Goal: Transaction & Acquisition: Purchase product/service

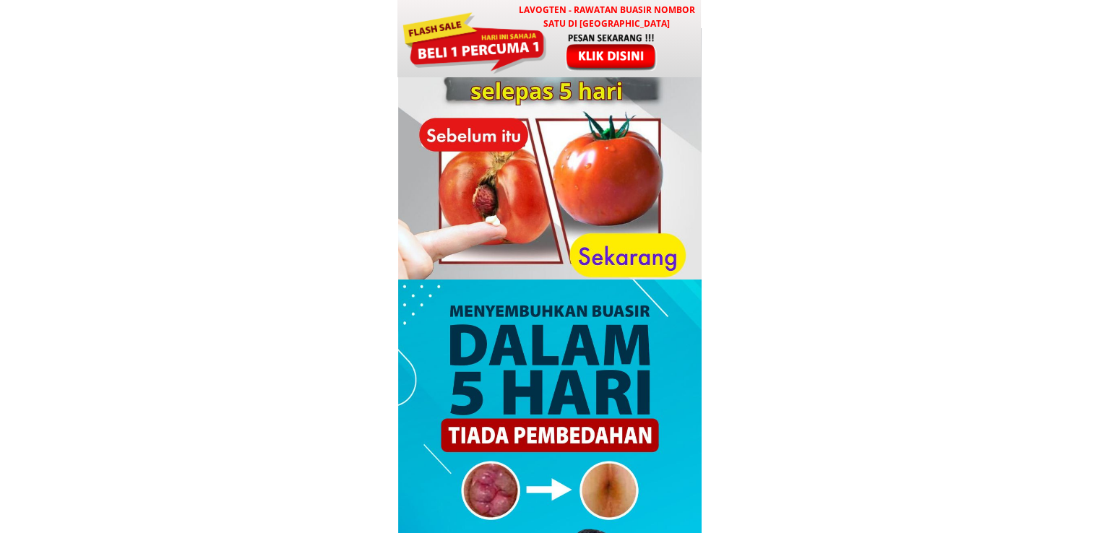
click at [535, 38] on div at bounding box center [474, 41] width 146 height 65
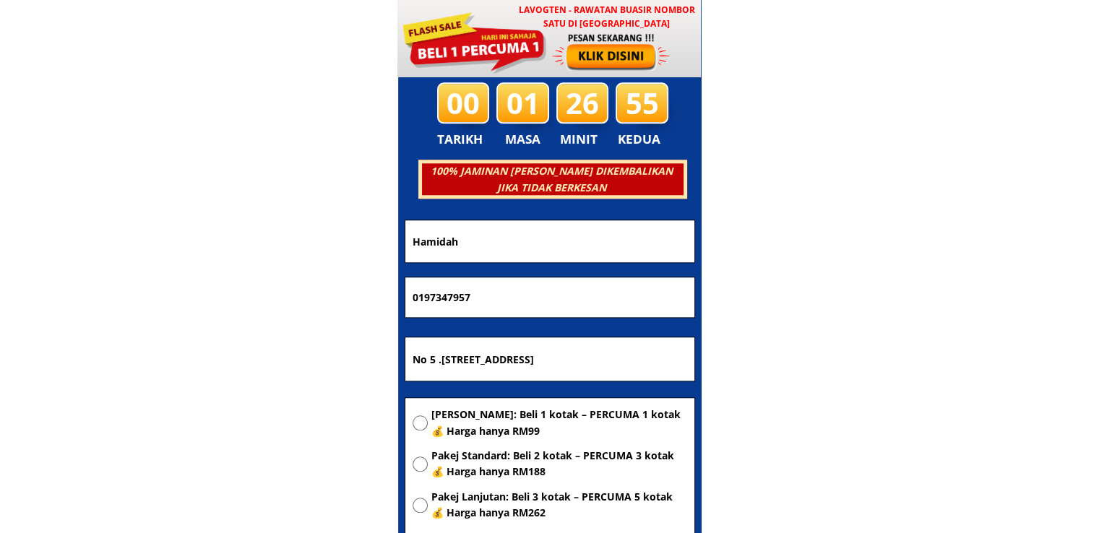
scroll to position [6968, 0]
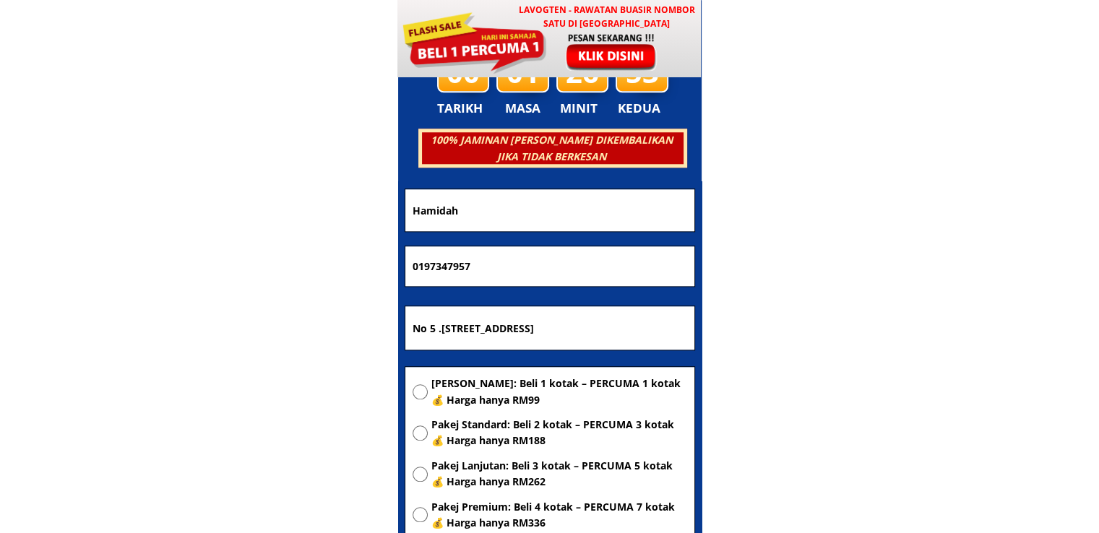
drag, startPoint x: 482, startPoint y: 203, endPoint x: 272, endPoint y: 211, distance: 209.7
click at [312, 207] on body "LAVOGTEN - Rawatan Buasir Nombor Satu di Malaysia Dengarkan pengalaman hebat pe…" at bounding box center [549, 415] width 1099 height 14766
paste input "shofi Alam10"
type input "shofi Alam10"
drag, startPoint x: 509, startPoint y: 264, endPoint x: 238, endPoint y: 264, distance: 270.3
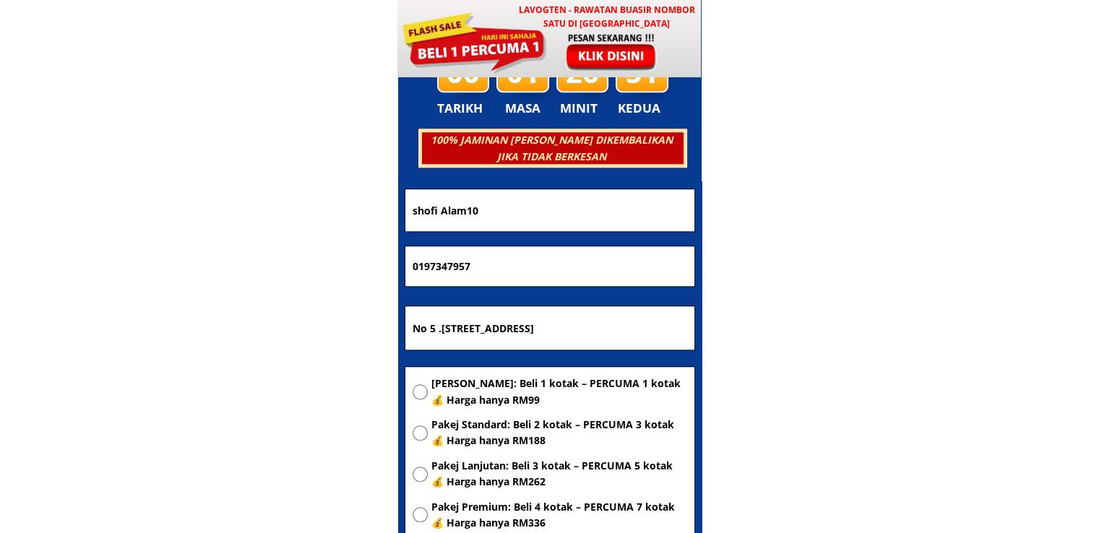
click at [260, 264] on body "LAVOGTEN - Rawatan Buasir Nombor Satu di Malaysia Dengarkan pengalaman hebat pe…" at bounding box center [549, 415] width 1099 height 14766
paste input "601164047796"
type input "601164047796"
click at [539, 335] on input "No 5 .jalan silat cekak 17 .bandar selesa jaya .81300 skudai .johor bahru" at bounding box center [550, 327] width 282 height 43
paste input "97 Lorong Permai 2"
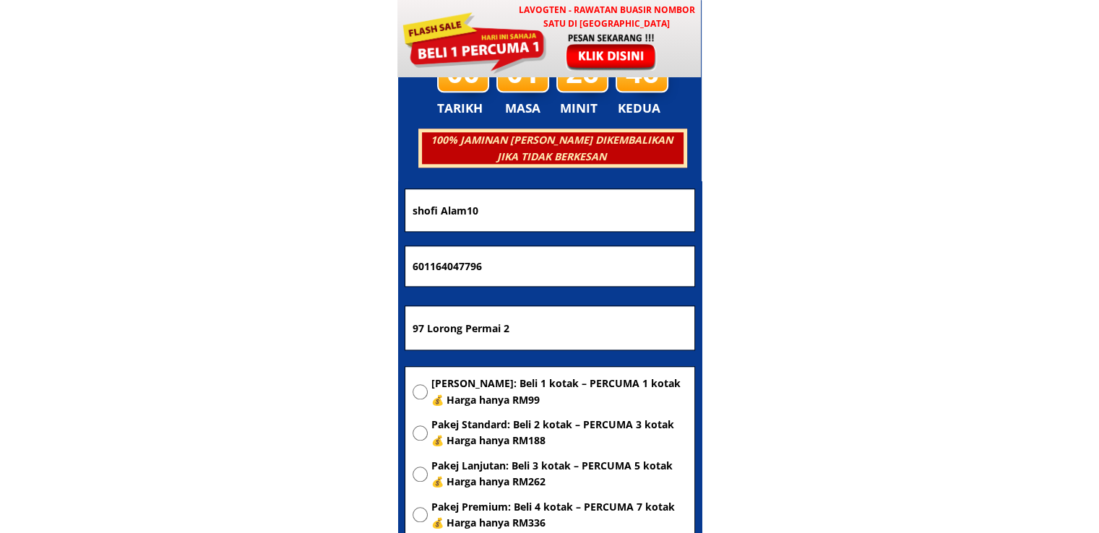
type input "97 Lorong Permai 2"
click at [503, 388] on span "[PERSON_NAME]: Beli 1 kotak – PERCUMA 1 kotak 💰 Harga hanya RM99" at bounding box center [559, 392] width 256 height 33
radio input "true"
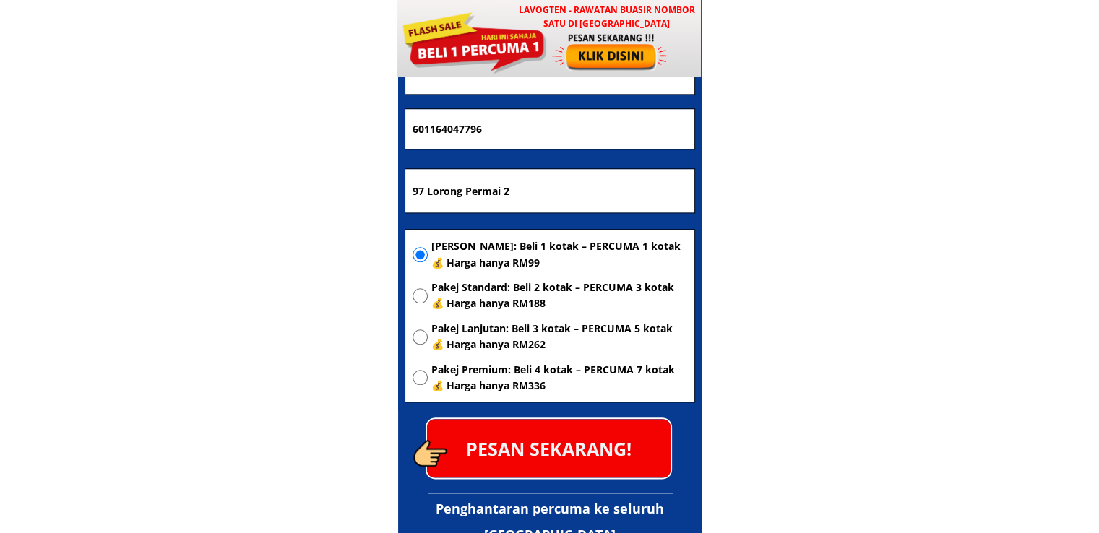
scroll to position [7113, 0]
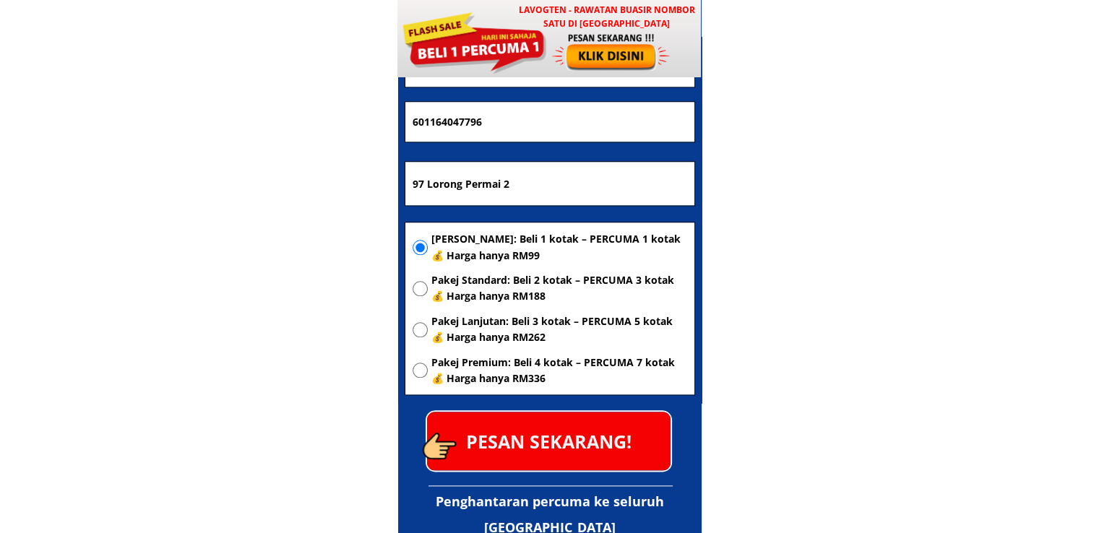
click at [590, 430] on p "PESAN SEKARANG!" at bounding box center [549, 441] width 244 height 59
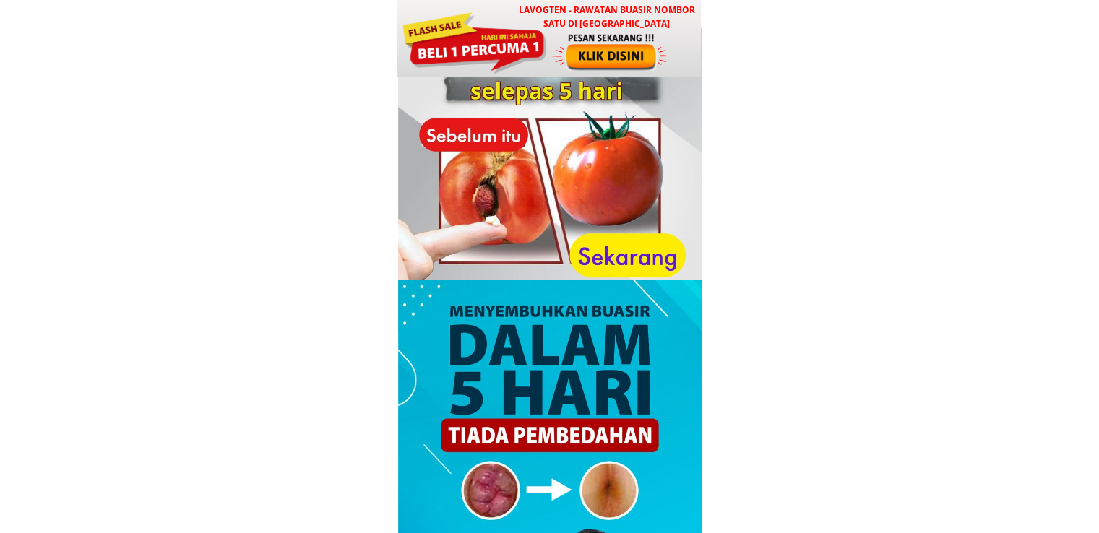
click at [489, 17] on div at bounding box center [474, 41] width 146 height 65
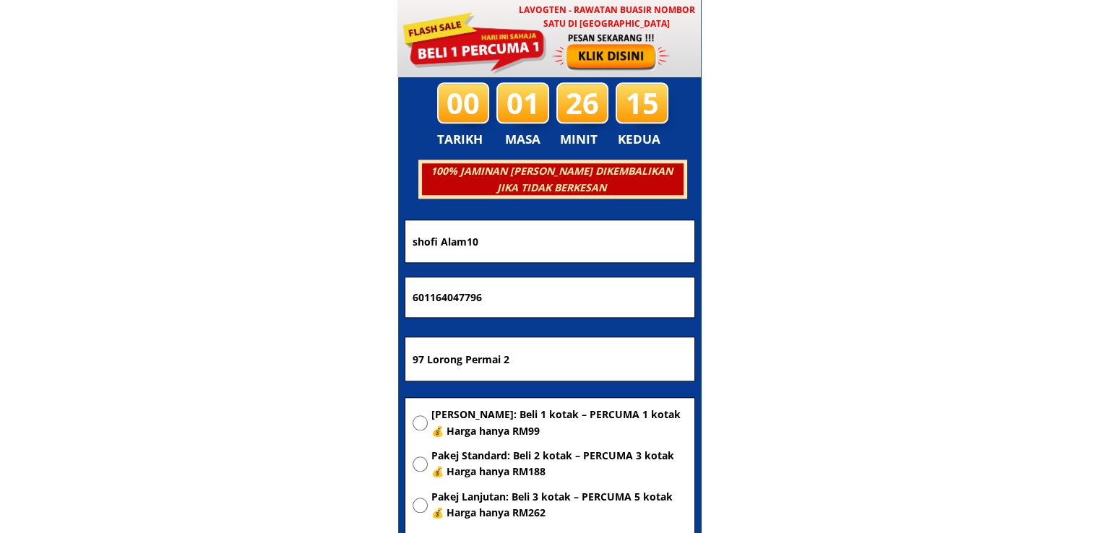
scroll to position [6968, 0]
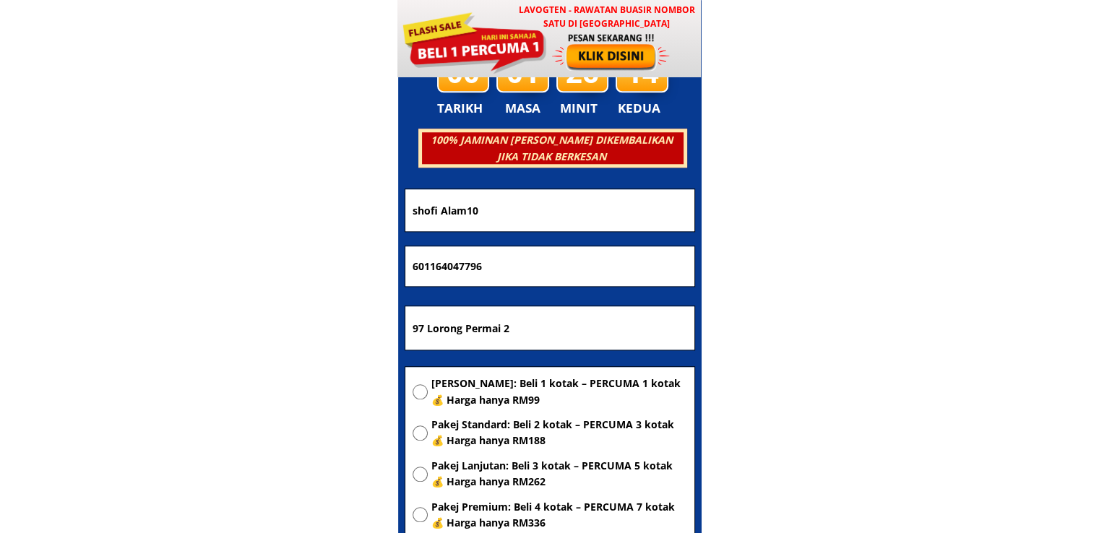
drag, startPoint x: 457, startPoint y: 264, endPoint x: 72, endPoint y: 273, distance: 384.6
click at [155, 272] on body "LAVOGTEN - Rawatan Buasir Nombor Satu di [GEOGRAPHIC_DATA] Dengarkan pengalaman…" at bounding box center [549, 415] width 1099 height 14766
paste input "07035968"
type input "60107035968"
drag, startPoint x: 582, startPoint y: 332, endPoint x: 220, endPoint y: 291, distance: 363.7
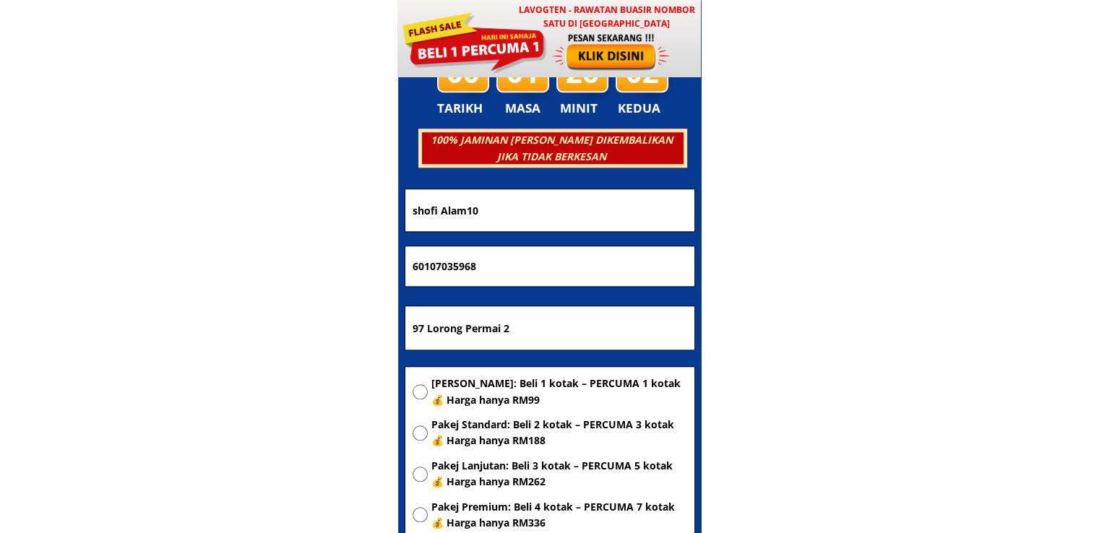
click at [299, 307] on body "LAVOGTEN - Rawatan Buasir Nombor Satu di [GEOGRAPHIC_DATA] Dengarkan pengalaman…" at bounding box center [549, 415] width 1099 height 14766
paste input "[GEOGRAPHIC_DATA]"
type input "[GEOGRAPHIC_DATA]"
drag, startPoint x: 532, startPoint y: 206, endPoint x: 104, endPoint y: 232, distance: 428.6
click at [120, 229] on body "LAVOGTEN - Rawatan Buasir Nombor Satu di [GEOGRAPHIC_DATA] Dengarkan pengalaman…" at bounding box center [549, 415] width 1099 height 14766
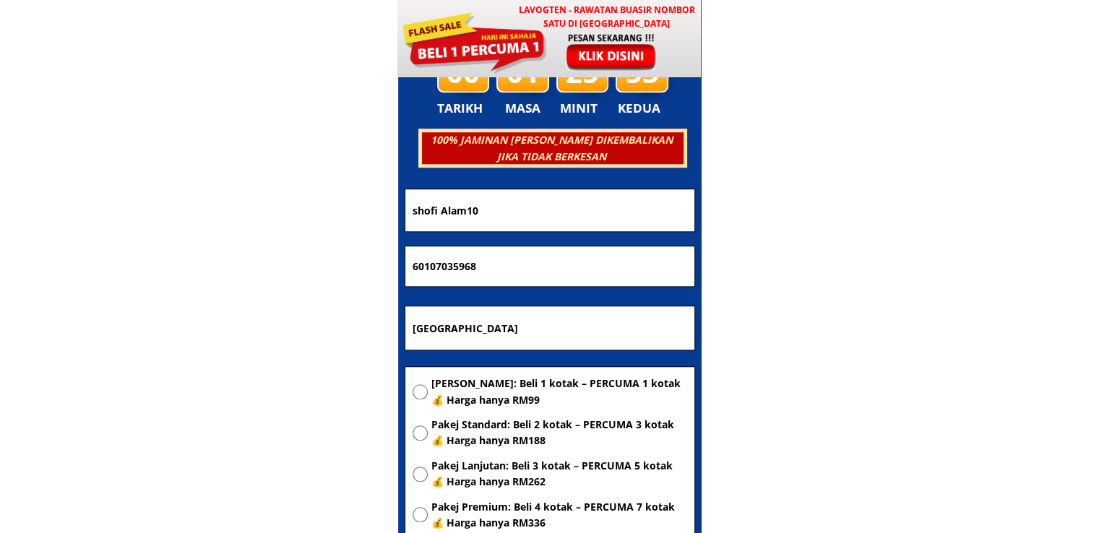
paste input "Md [PERSON_NAME]"
type input "Md [PERSON_NAME]"
click at [475, 407] on span "[PERSON_NAME]: Beli 1 kotak – PERCUMA 1 kotak 💰 Harga hanya RM99" at bounding box center [559, 392] width 256 height 33
radio input "true"
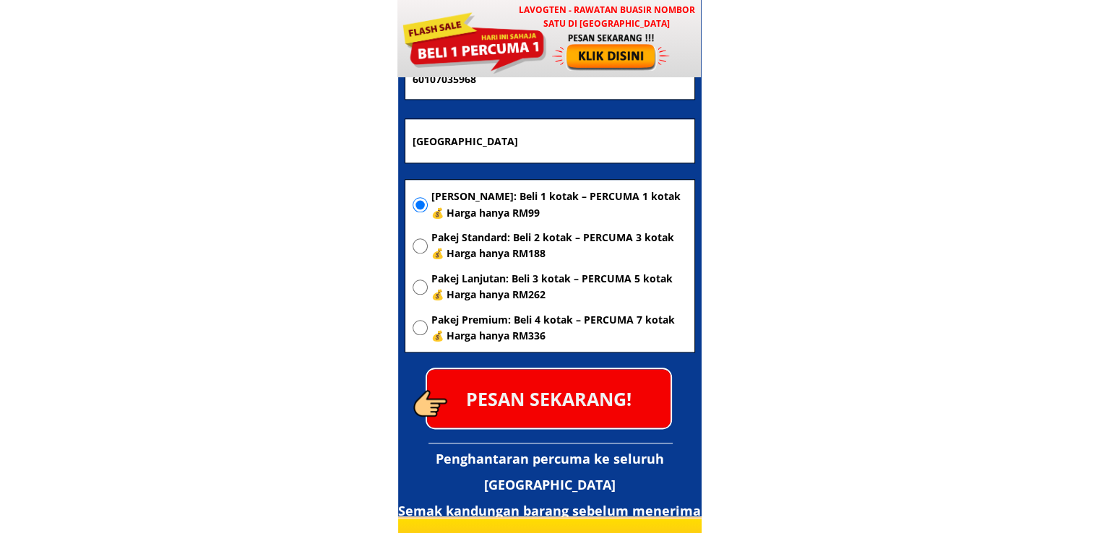
scroll to position [7185, 0]
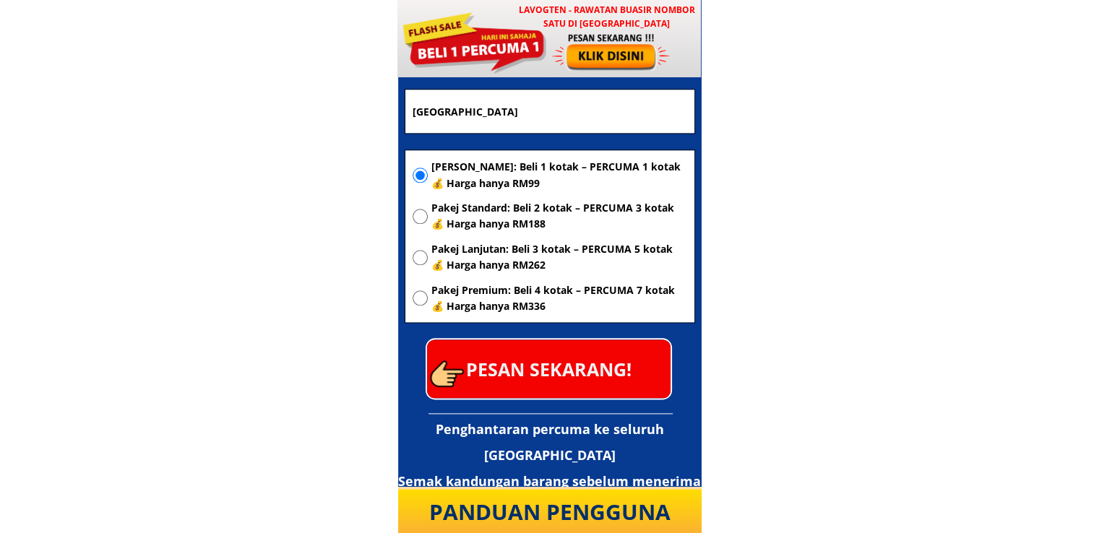
click at [609, 374] on p "PESAN SEKARANG!" at bounding box center [549, 369] width 244 height 59
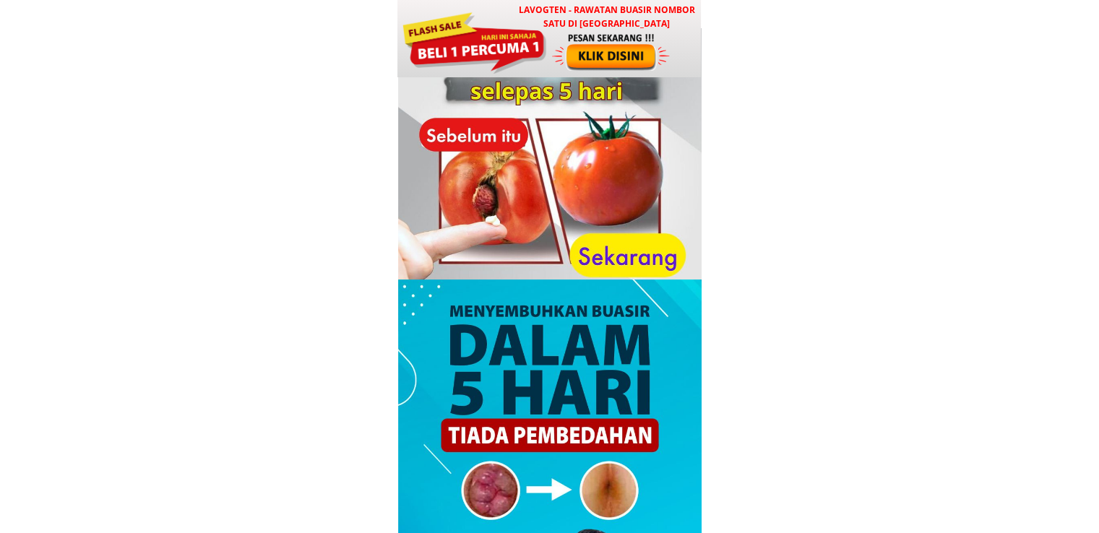
click at [583, 38] on div at bounding box center [612, 52] width 120 height 40
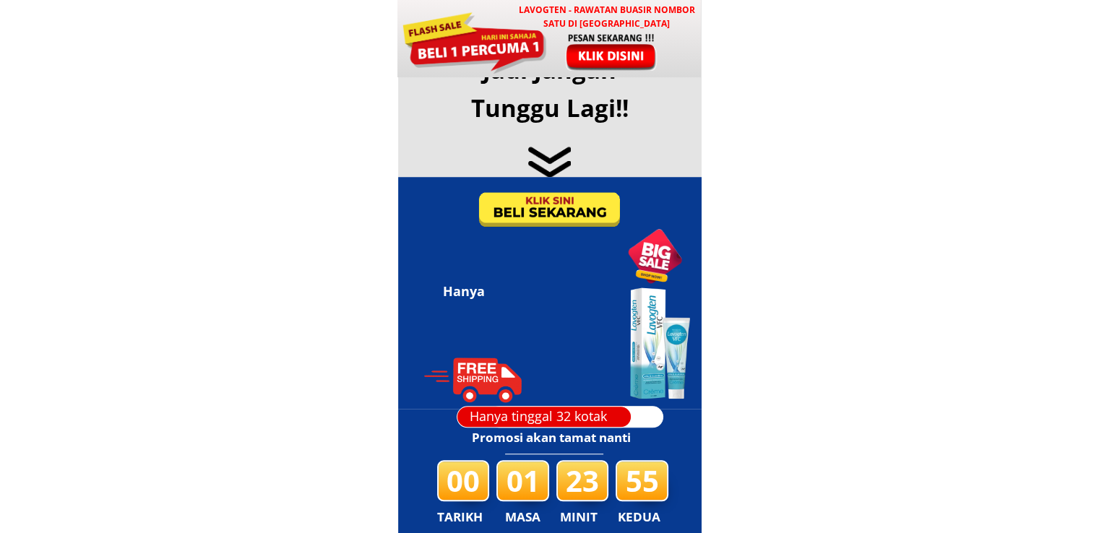
scroll to position [6968, 0]
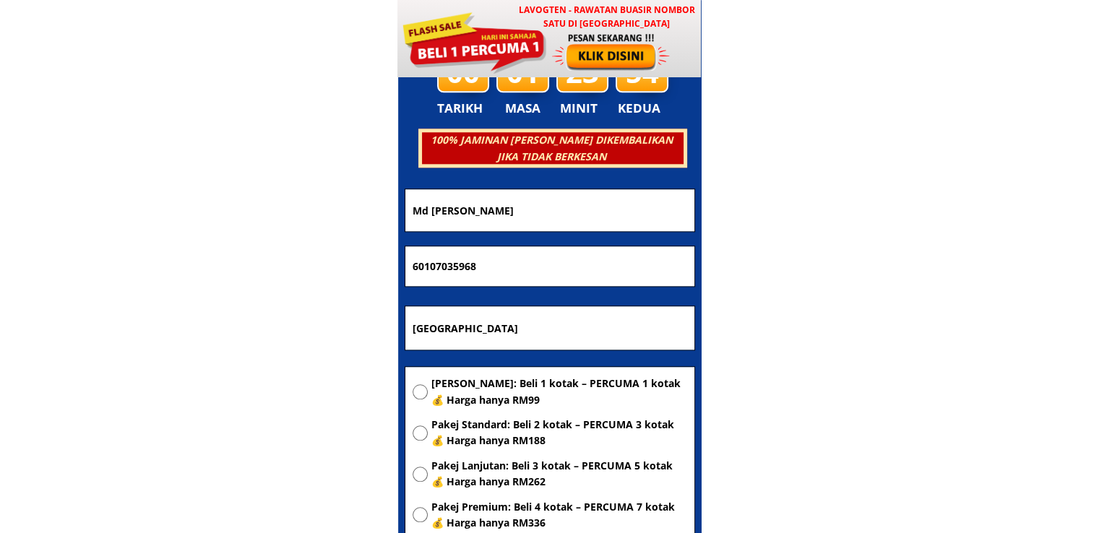
drag, startPoint x: 555, startPoint y: 212, endPoint x: 318, endPoint y: 207, distance: 237.1
click at [324, 207] on body "LAVOGTEN - Rawatan Buasir Nombor Satu di Malaysia Dengarkan pengalaman hebat pe…" at bounding box center [549, 415] width 1099 height 14766
paste input "Om Bahadur Tamang"
type input "Om Bahadur Tamang"
drag, startPoint x: 528, startPoint y: 261, endPoint x: 227, endPoint y: 265, distance: 301.4
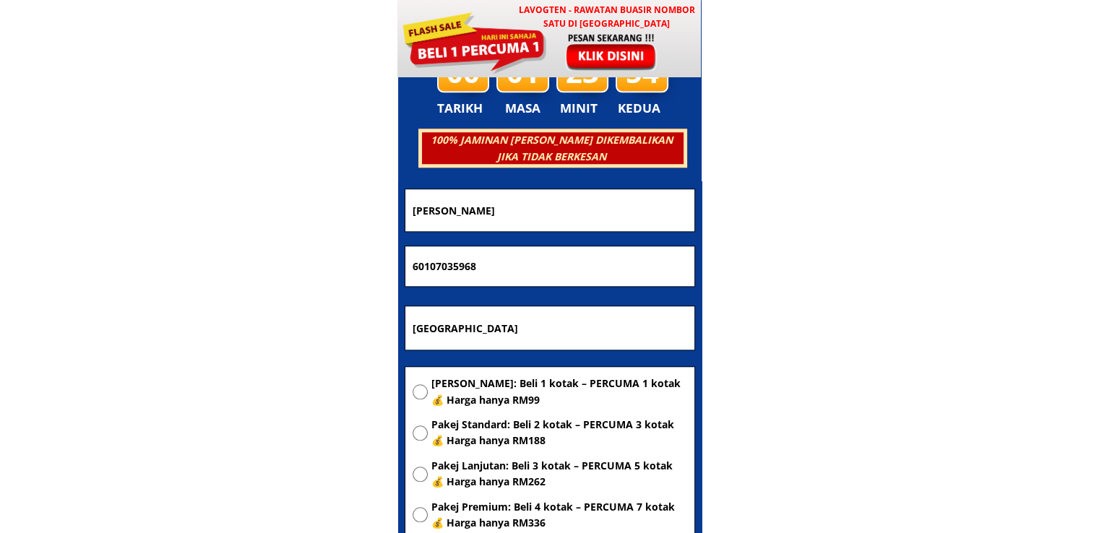
click at [269, 263] on body "LAVOGTEN - Rawatan Buasir Nombor Satu di Malaysia Dengarkan pengalaman hebat pe…" at bounding box center [549, 415] width 1099 height 14766
paste input "143551983"
type input "143551983"
drag, startPoint x: 596, startPoint y: 325, endPoint x: 295, endPoint y: 351, distance: 301.8
click at [341, 348] on body "LAVOGTEN - Rawatan Buasir Nombor Satu di Malaysia Dengarkan pengalaman hebat pe…" at bounding box center [549, 415] width 1099 height 14766
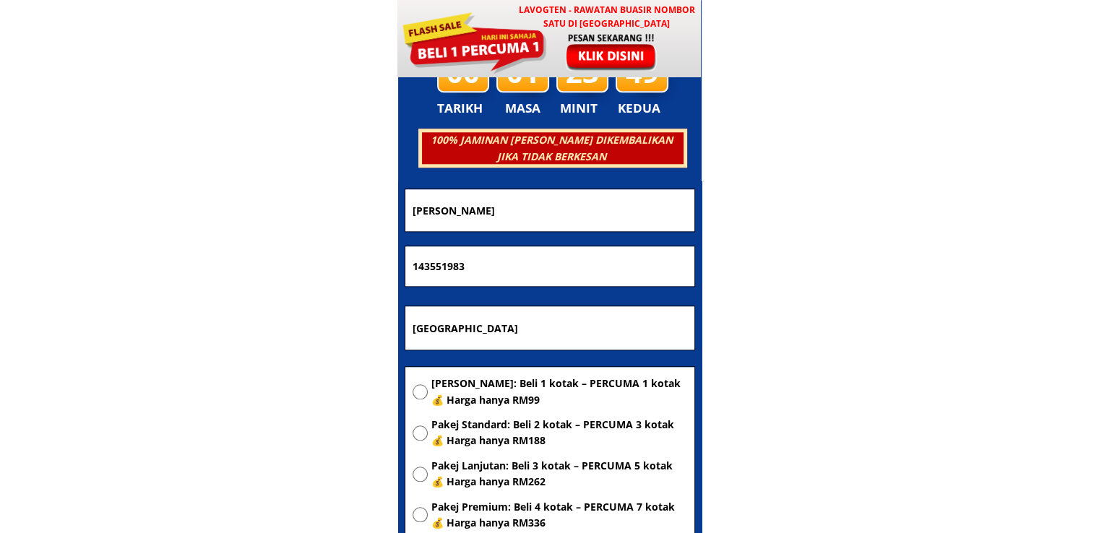
paste input "Xaiman"
type input "Xaiman"
click at [475, 382] on span "[PERSON_NAME]: Beli 1 kotak – PERCUMA 1 kotak 💰 Harga hanya RM99" at bounding box center [559, 392] width 256 height 33
radio input "true"
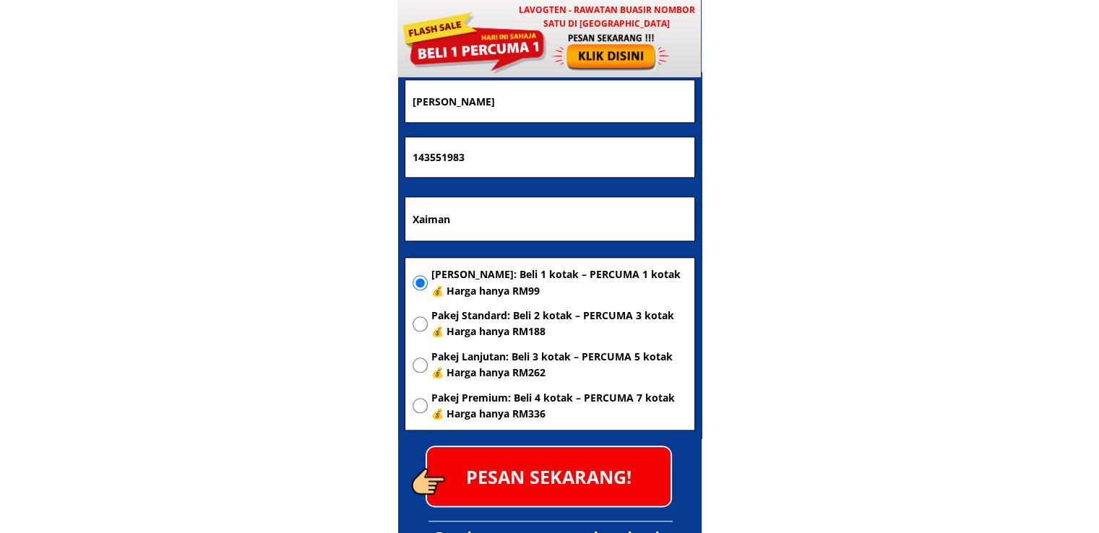
scroll to position [7113, 0]
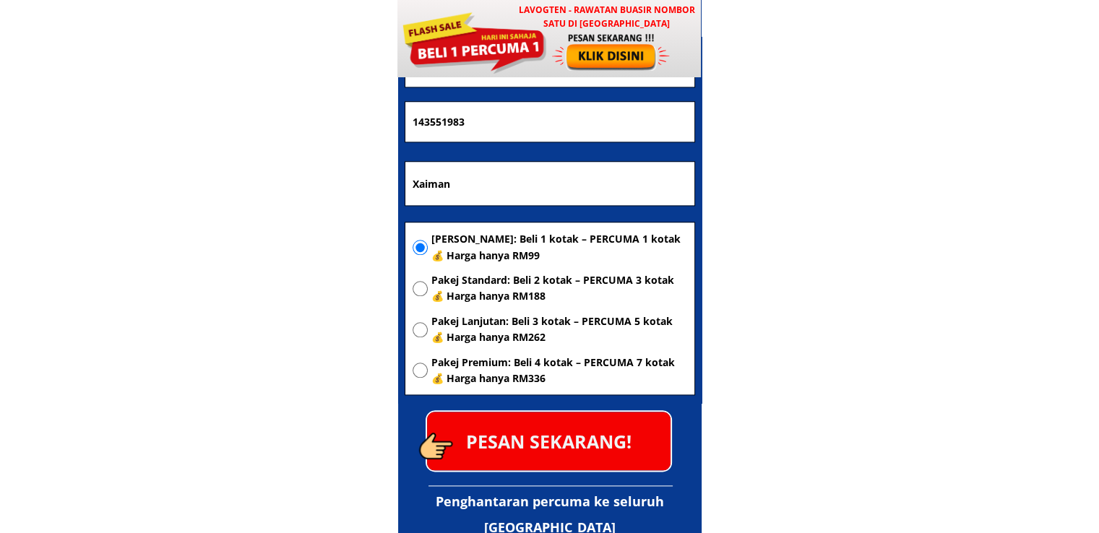
click at [590, 425] on p "PESAN SEKARANG!" at bounding box center [549, 441] width 244 height 59
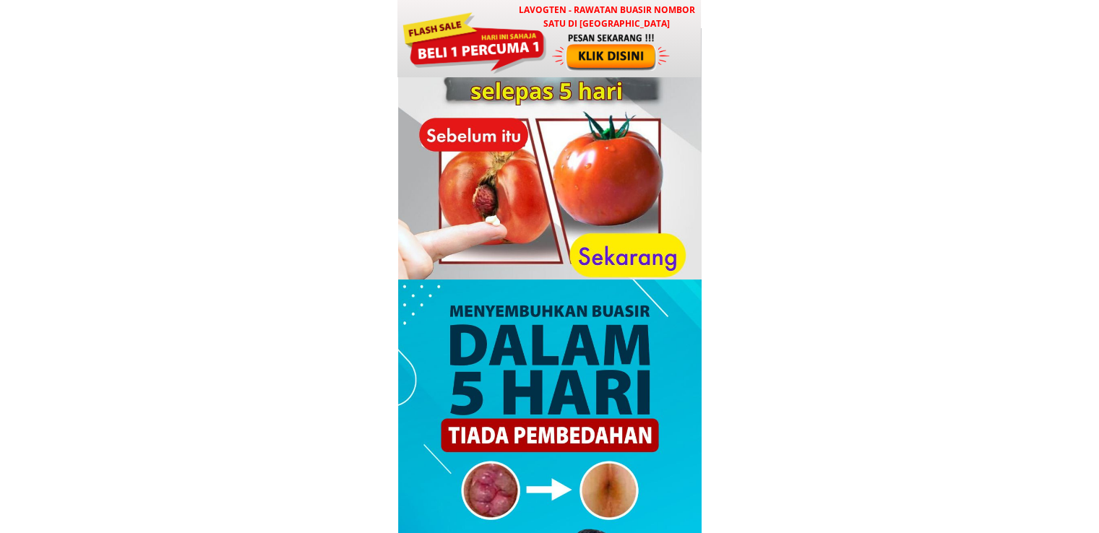
click at [520, 45] on div at bounding box center [474, 41] width 146 height 65
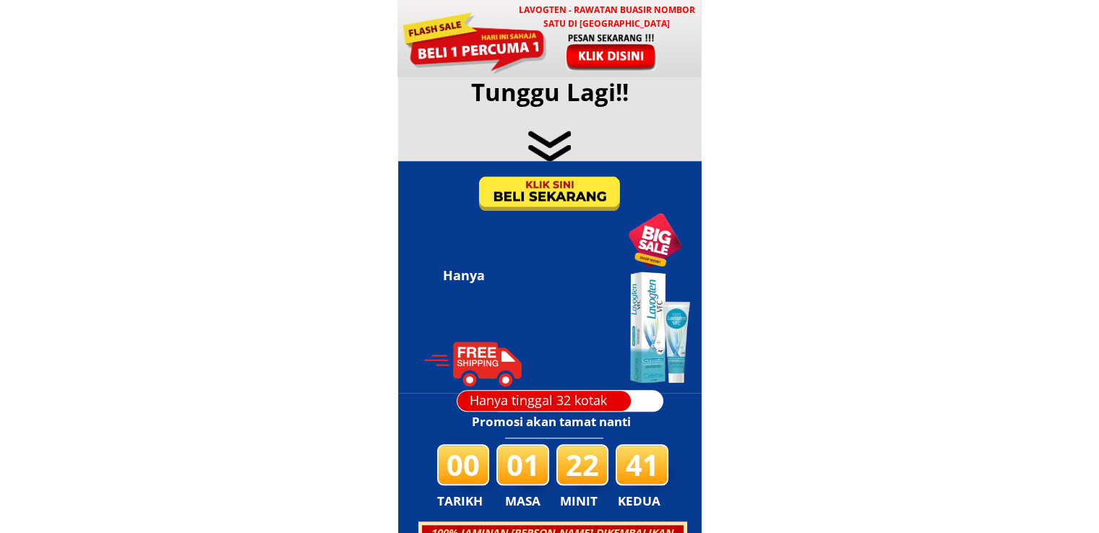
scroll to position [6968, 0]
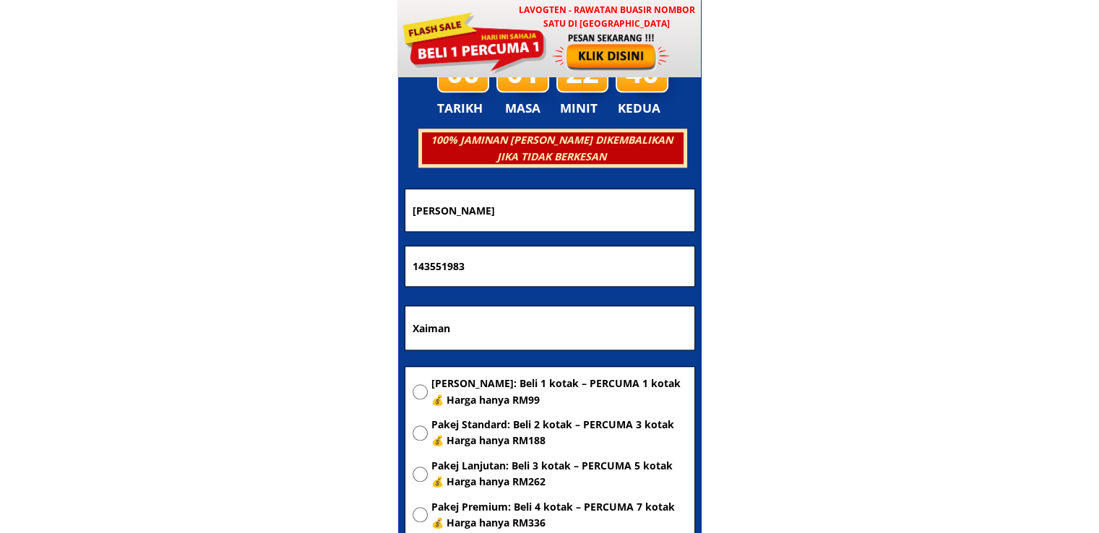
drag, startPoint x: 517, startPoint y: 330, endPoint x: 322, endPoint y: 323, distance: 195.3
click at [325, 323] on body "LAVOGTEN - Rawatan Buasir Nombor Satu di Malaysia Dengarkan pengalaman hebat pe…" at bounding box center [549, 415] width 1099 height 14766
paste input "191 A"
type input "191 A"
drag, startPoint x: 425, startPoint y: 260, endPoint x: 189, endPoint y: 266, distance: 235.7
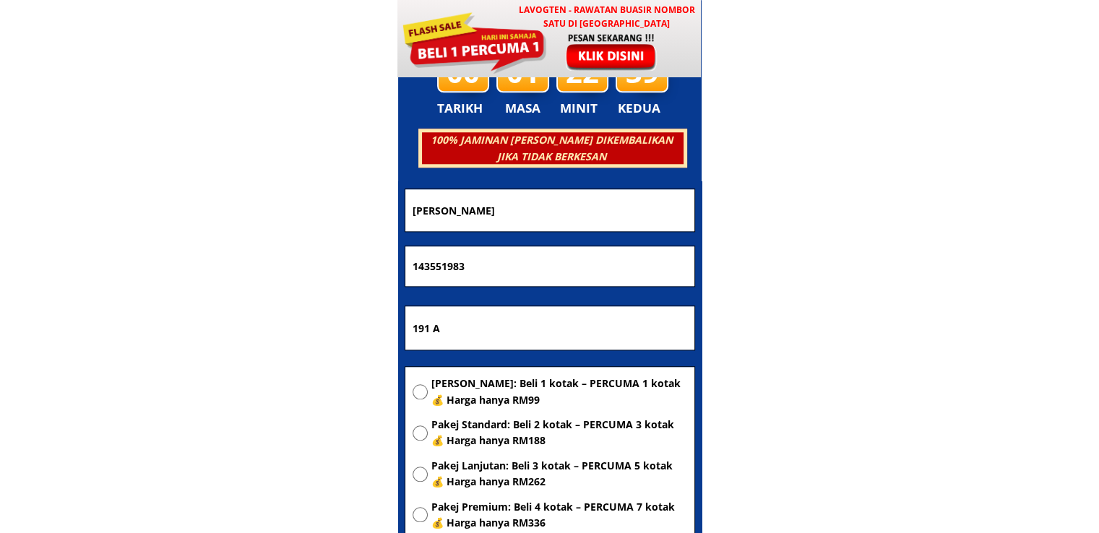
click at [202, 266] on body "LAVOGTEN - Rawatan Buasir Nombor Satu di Malaysia Dengarkan pengalaman hebat pe…" at bounding box center [549, 415] width 1099 height 14766
paste input "0199683149"
type input "0199683149"
drag, startPoint x: 512, startPoint y: 218, endPoint x: 249, endPoint y: 231, distance: 262.7
click at [255, 231] on body "LAVOGTEN - Rawatan Buasir Nombor Satu di Malaysia Dengarkan pengalaman hebat pe…" at bounding box center [549, 415] width 1099 height 14766
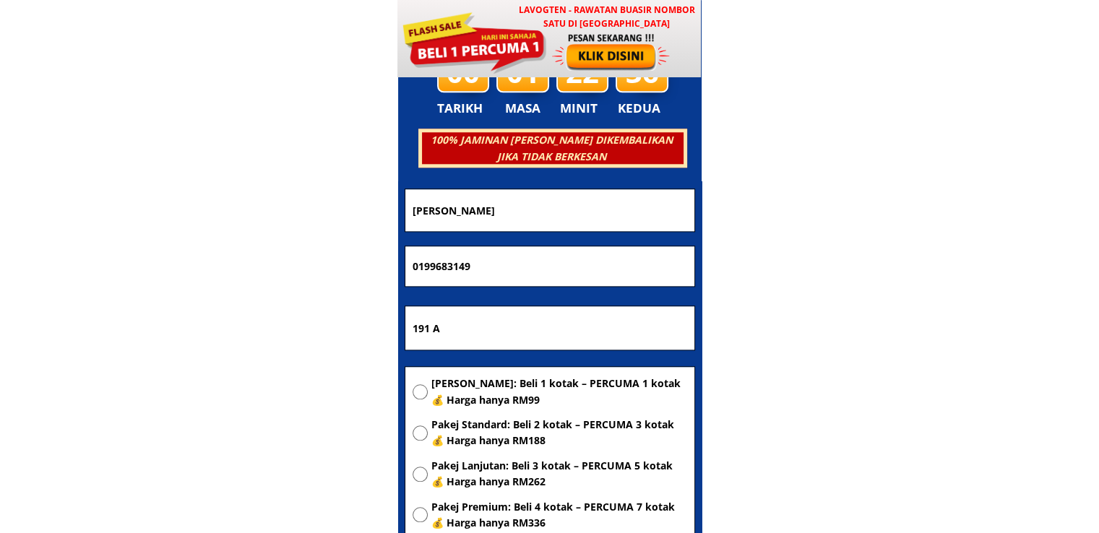
paste input "Nana O"
type input "Nana Ong"
click at [501, 412] on div "Pakej Asas: Beli 1 kotak – PERCUMA 1 kotak 💰 Harga hanya RM99 Pakej Standard: B…" at bounding box center [550, 458] width 275 height 164
click at [497, 387] on span "[PERSON_NAME]: Beli 1 kotak – PERCUMA 1 kotak 💰 Harga hanya RM99" at bounding box center [559, 392] width 256 height 33
radio input "true"
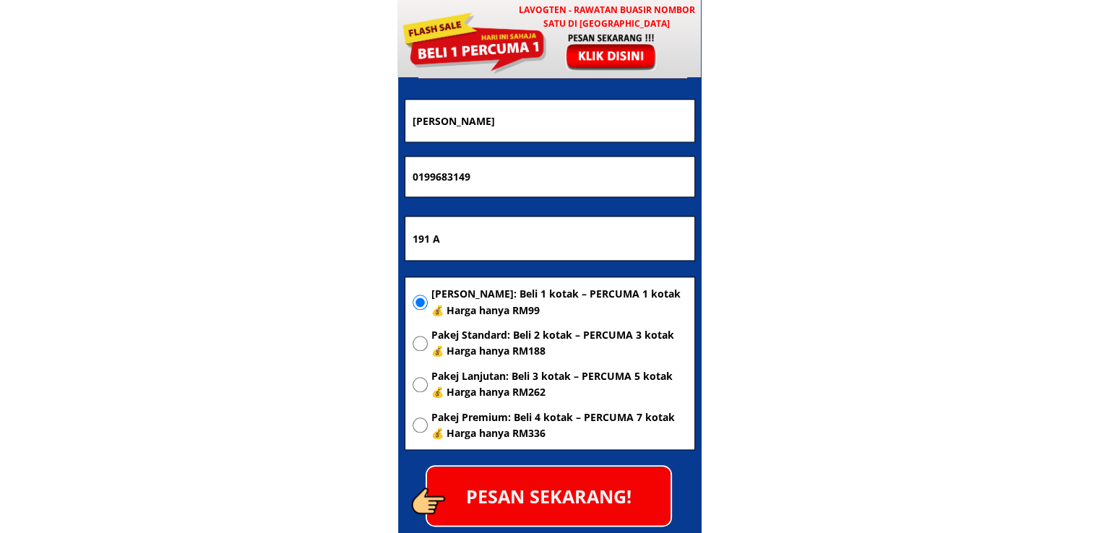
scroll to position [7185, 0]
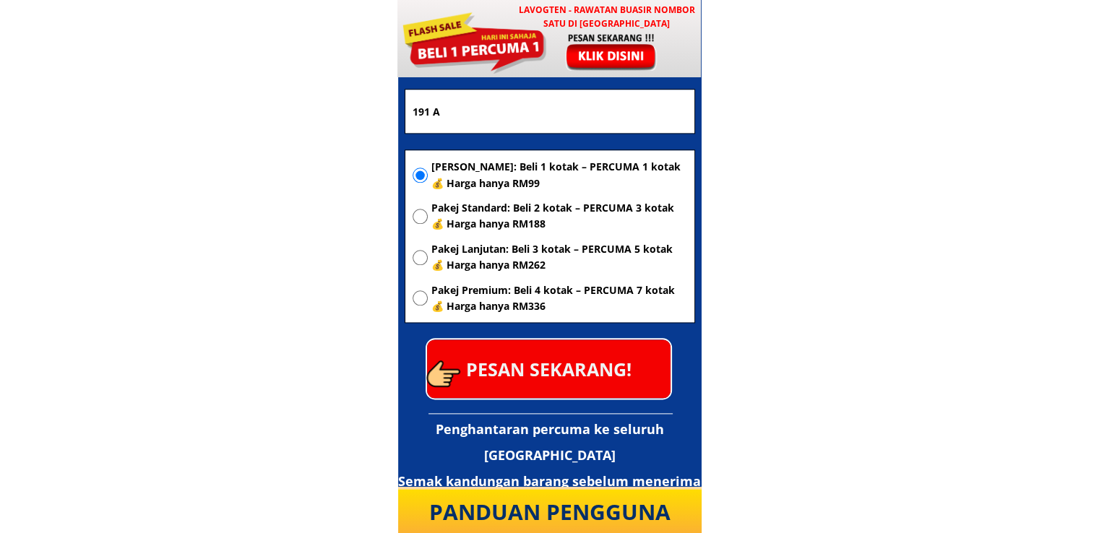
click at [588, 374] on p "PESAN SEKARANG!" at bounding box center [549, 369] width 244 height 59
